Goal: Task Accomplishment & Management: Complete application form

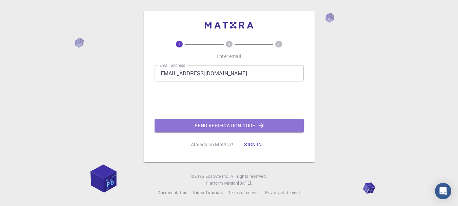
click at [219, 127] on button "Send verification code" at bounding box center [228, 126] width 149 height 14
drag, startPoint x: 0, startPoint y: 0, endPoint x: 219, endPoint y: 128, distance: 253.3
click at [219, 127] on div "Email address [EMAIL_ADDRESS][DOMAIN_NAME] Email address 0cAFcWeA71BcLShK_jbrSF…" at bounding box center [228, 98] width 149 height 67
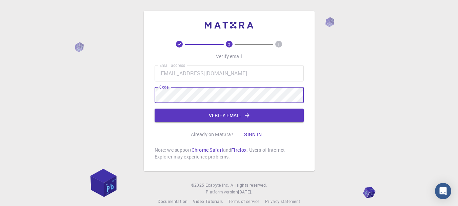
click at [166, 115] on button "Verify email" at bounding box center [228, 115] width 149 height 14
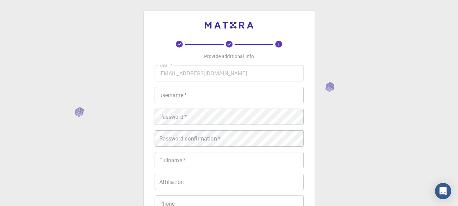
click at [217, 99] on input "username   *" at bounding box center [228, 95] width 149 height 16
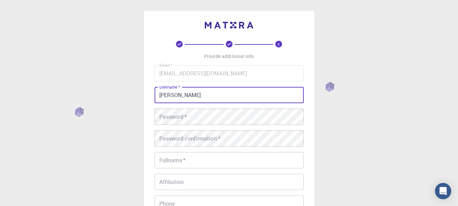
type input "[PERSON_NAME]"
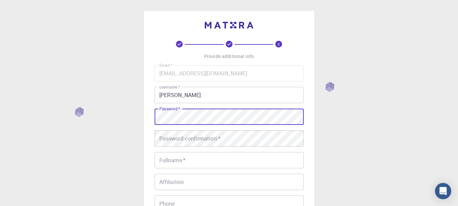
click at [173, 141] on div "Password confirmation   * Password confirmation   *" at bounding box center [228, 138] width 149 height 16
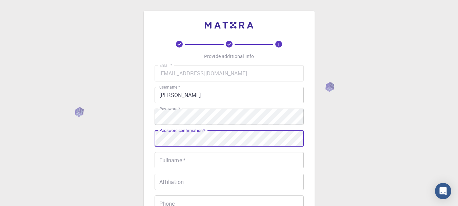
click at [170, 164] on input "Fullname   *" at bounding box center [228, 160] width 149 height 16
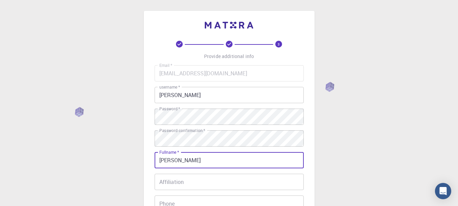
type input "[PERSON_NAME]"
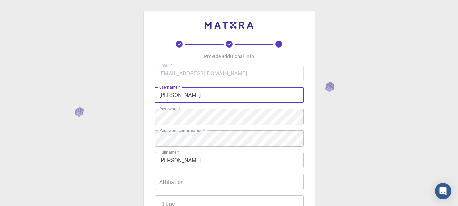
click at [184, 97] on input "[PERSON_NAME]" at bounding box center [228, 95] width 149 height 16
type input "vikalp2211"
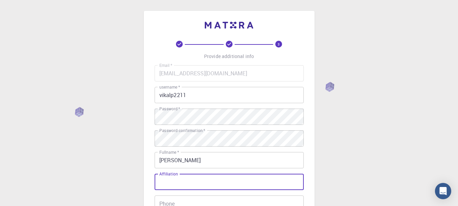
click at [188, 185] on input "Affiliation" at bounding box center [228, 181] width 149 height 16
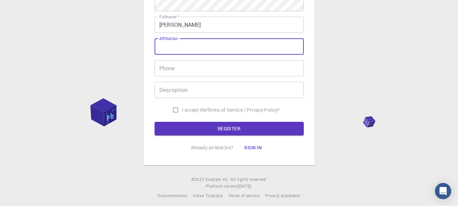
scroll to position [139, 0]
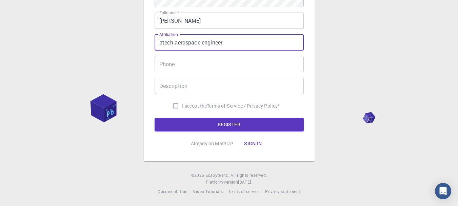
type input "btech aerospace engineer"
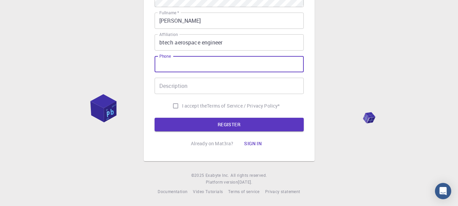
click at [189, 60] on input "Phone" at bounding box center [228, 64] width 149 height 16
type input "[PHONE_NUMBER]"
click at [175, 106] on input "I accept the Terms of Service / Privacy Policy *" at bounding box center [175, 105] width 13 height 13
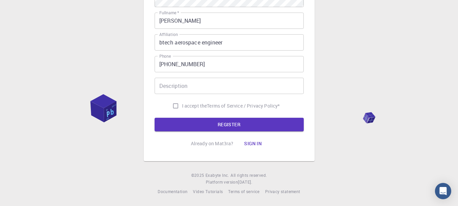
click at [171, 107] on input "I accept the Terms of Service / Privacy Policy *" at bounding box center [175, 105] width 13 height 13
click at [173, 106] on input "I accept the Terms of Service / Privacy Policy *" at bounding box center [175, 105] width 13 height 13
checkbox input "false"
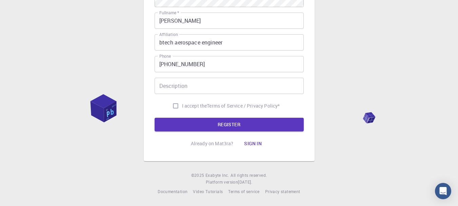
click at [180, 86] on div "Description Description" at bounding box center [228, 86] width 149 height 16
click at [180, 86] on input "Description" at bounding box center [228, 86] width 149 height 16
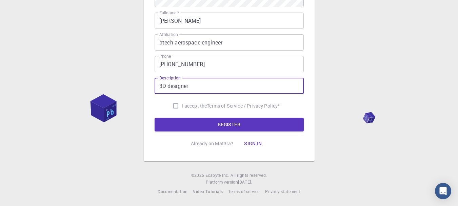
type input "3D designer"
click at [175, 106] on input "I accept the Terms of Service / Privacy Policy *" at bounding box center [175, 105] width 13 height 13
checkbox input "true"
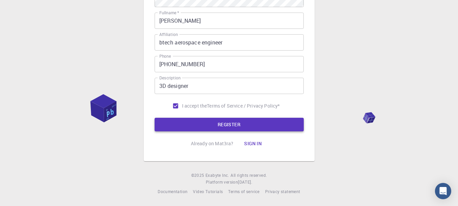
click at [189, 121] on button "REGISTER" at bounding box center [228, 125] width 149 height 14
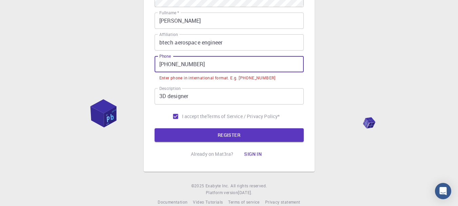
click at [170, 64] on input "[PHONE_NUMBER]" at bounding box center [228, 64] width 149 height 16
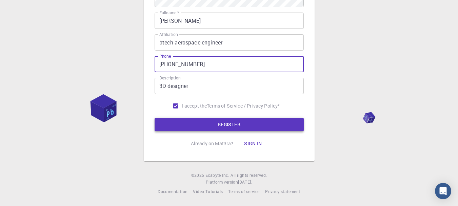
type input "[PHONE_NUMBER]"
click at [187, 124] on button "REGISTER" at bounding box center [228, 125] width 149 height 14
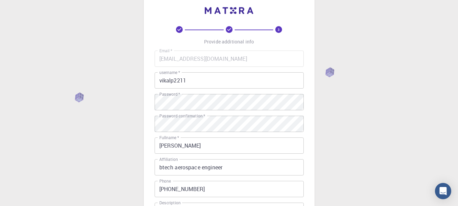
scroll to position [0, 0]
